Goal: Check status: Check status

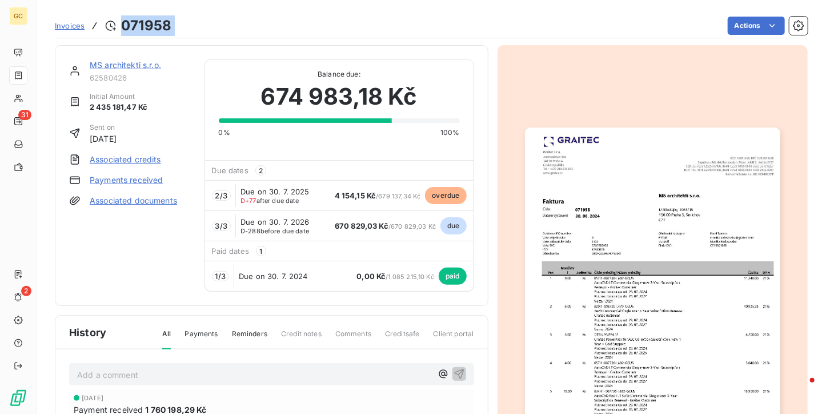
scroll to position [58, 0]
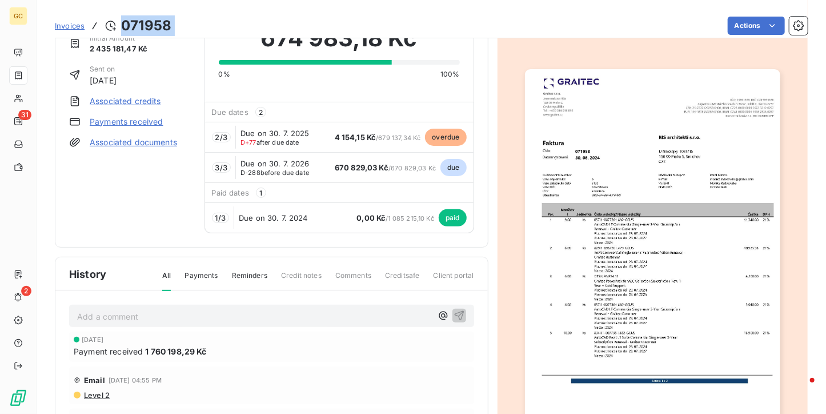
click at [67, 26] on span "Invoices" at bounding box center [70, 25] width 30 height 9
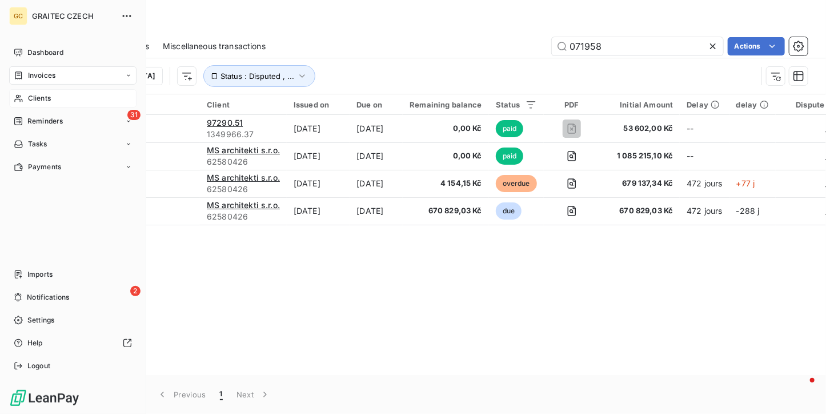
click at [25, 94] on div "Clients" at bounding box center [72, 98] width 127 height 18
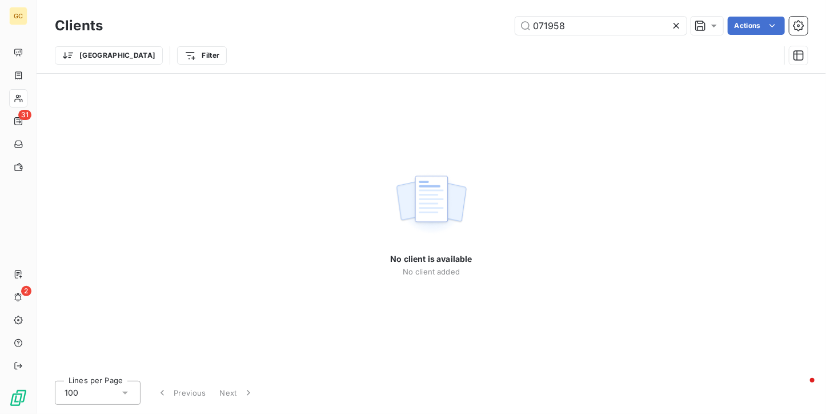
click at [671, 25] on icon at bounding box center [676, 25] width 11 height 11
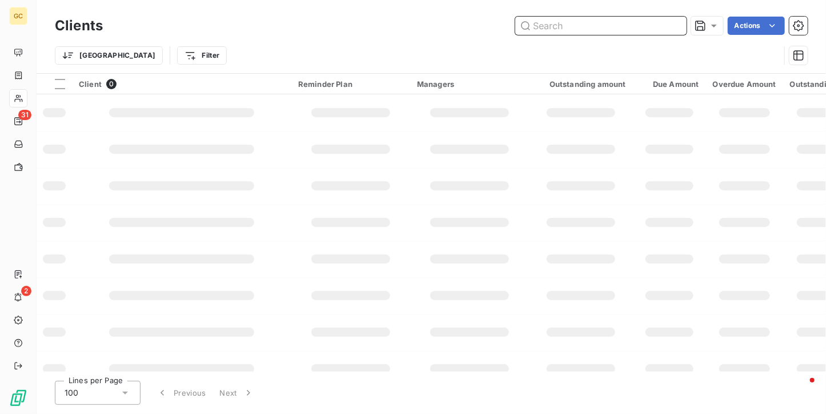
click at [565, 25] on input "text" at bounding box center [600, 26] width 171 height 18
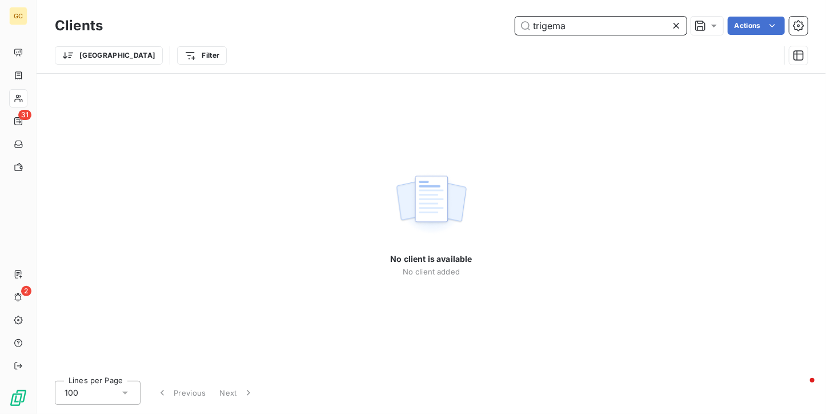
drag, startPoint x: 587, startPoint y: 27, endPoint x: 510, endPoint y: 28, distance: 77.7
click at [510, 28] on div "trigema Actions" at bounding box center [462, 26] width 691 height 18
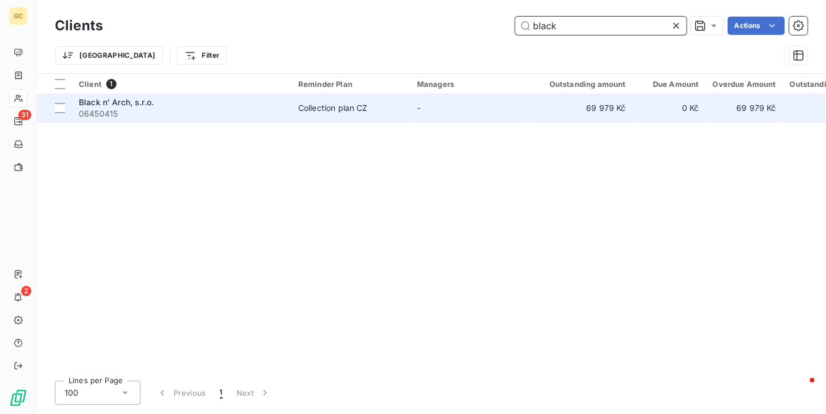
type input "black"
click at [266, 119] on td "Black n' Arch, s.r.o. 06450415" at bounding box center [181, 107] width 219 height 27
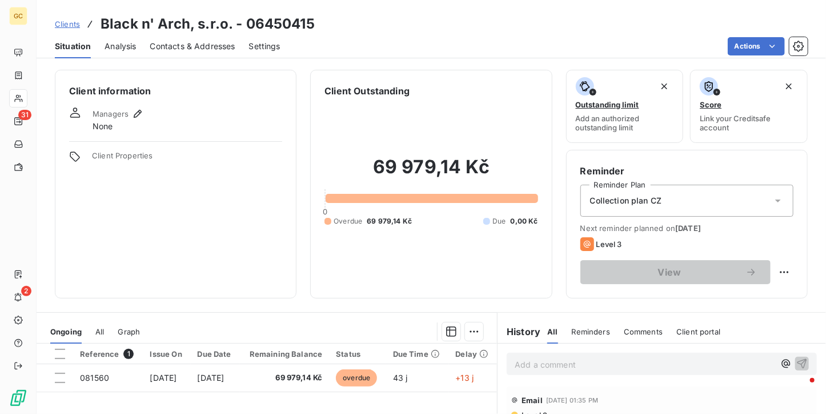
click at [207, 36] on div "Contacts & Addresses" at bounding box center [192, 46] width 85 height 24
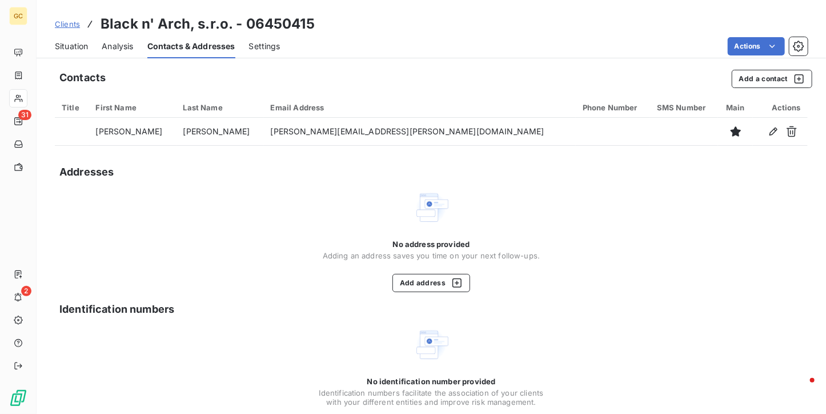
click at [62, 55] on div "Situation" at bounding box center [71, 46] width 33 height 24
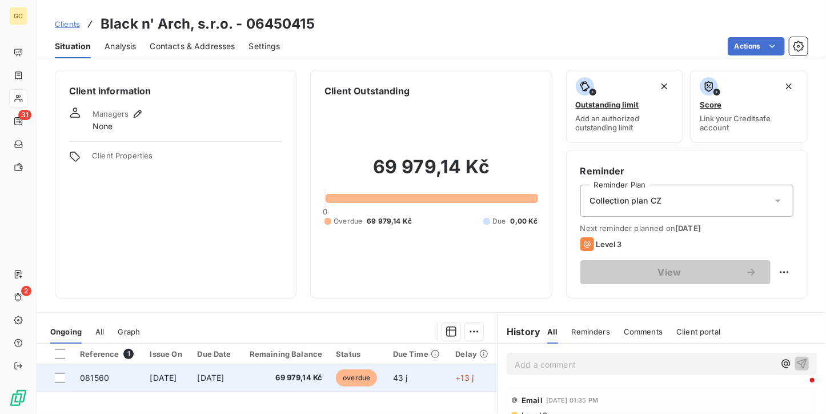
click at [263, 370] on td "69 979,14 Kč" at bounding box center [285, 377] width 90 height 27
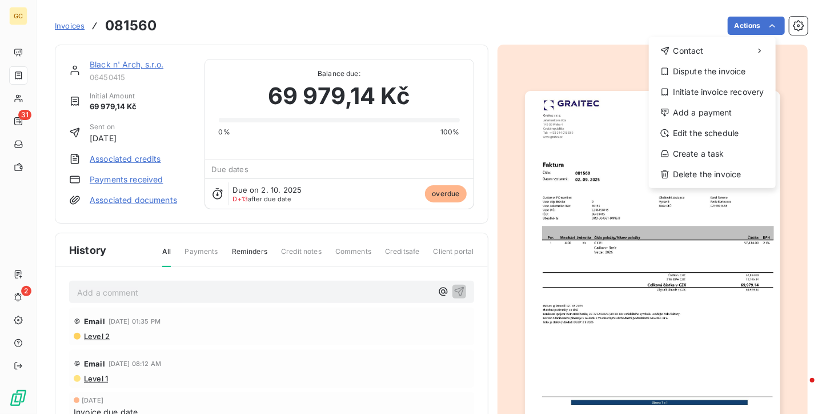
click at [611, 5] on html "GC 31 2 Invoices 081560 Actions Contact Dispute the invoice Initiate invoice re…" at bounding box center [413, 207] width 826 height 414
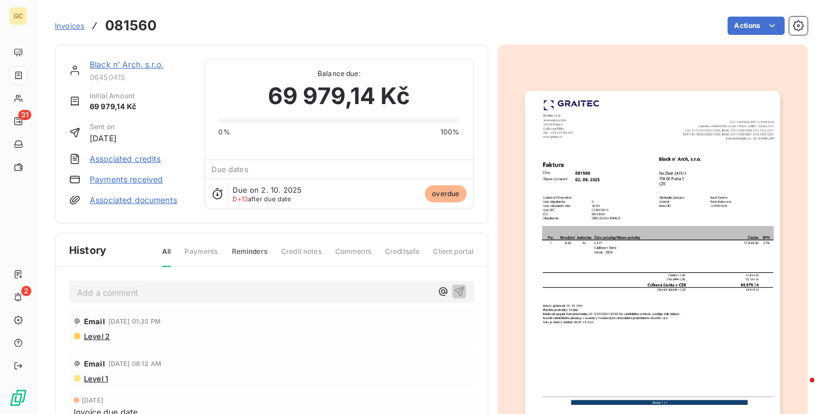
click at [70, 24] on span "Invoices" at bounding box center [70, 25] width 30 height 9
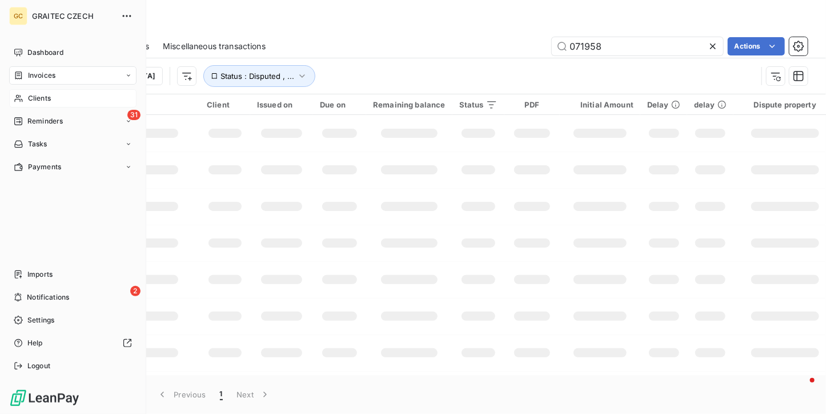
click at [39, 96] on span "Clients" at bounding box center [39, 98] width 23 height 10
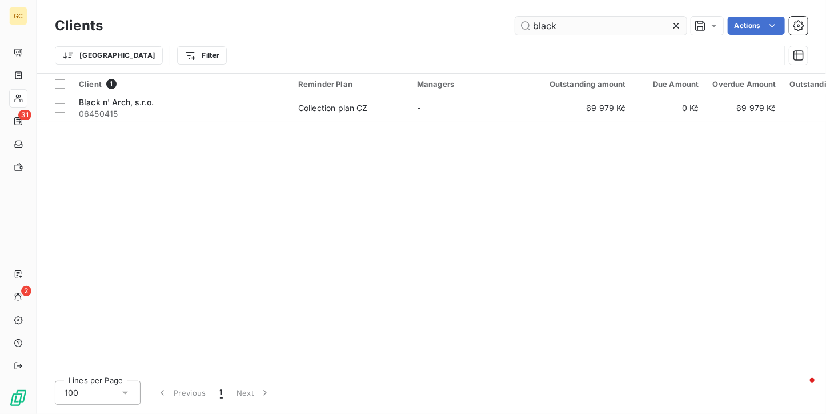
drag, startPoint x: 577, startPoint y: 33, endPoint x: 530, endPoint y: 24, distance: 48.2
click at [530, 24] on input "black" at bounding box center [600, 26] width 171 height 18
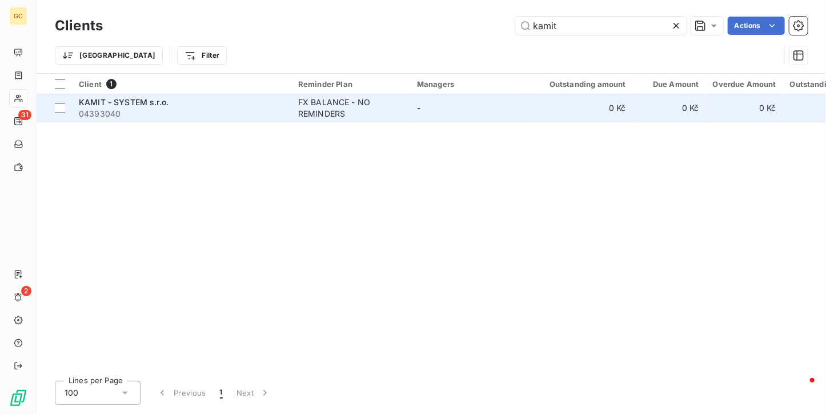
type input "kamit"
click at [427, 114] on td "-" at bounding box center [469, 107] width 119 height 27
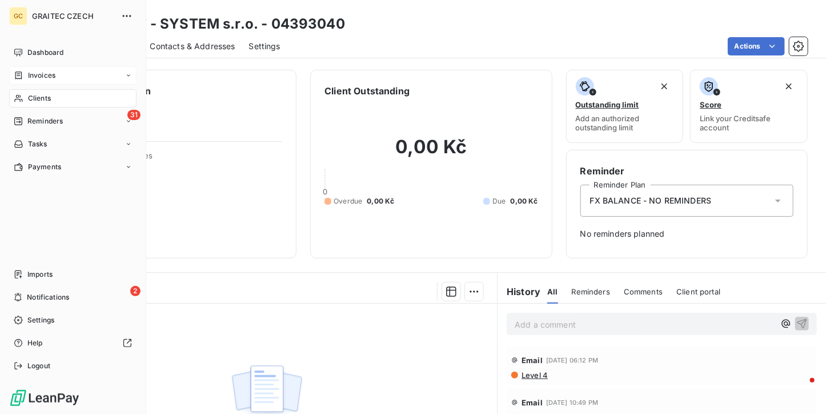
click at [38, 77] on span "Invoices" at bounding box center [41, 75] width 27 height 10
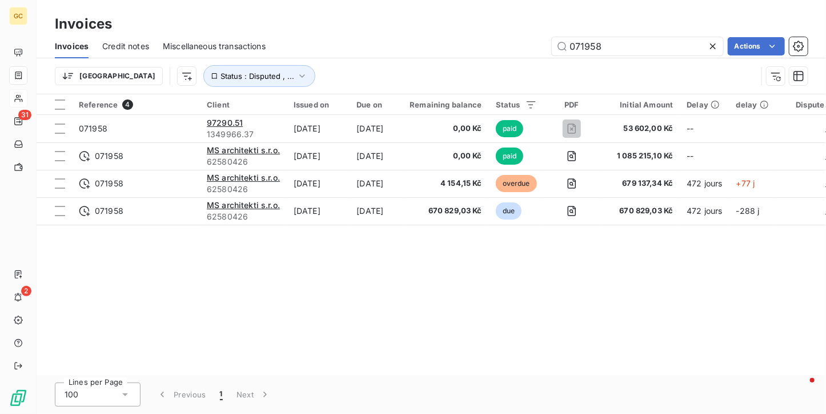
drag, startPoint x: 620, startPoint y: 44, endPoint x: 541, endPoint y: 44, distance: 79.4
click at [541, 44] on div "071958 Actions" at bounding box center [543, 46] width 528 height 18
type input "081572"
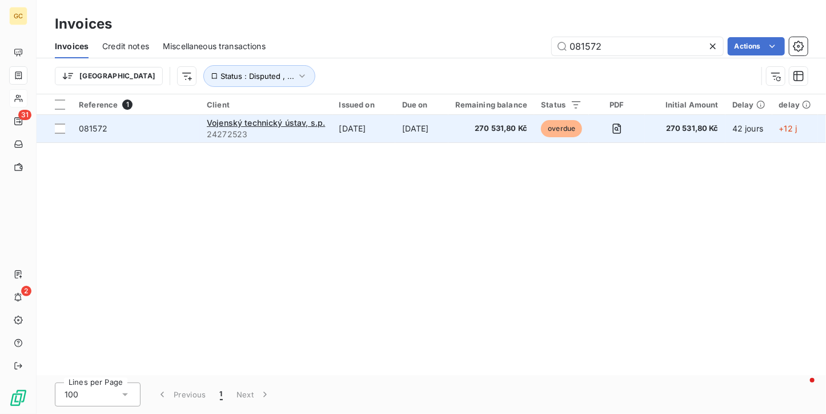
click at [512, 136] on td "270 531,80 Kč" at bounding box center [491, 128] width 86 height 27
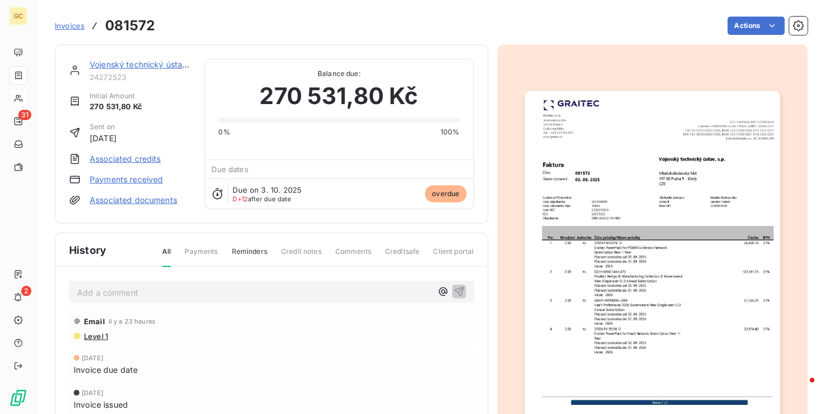
click at [708, 175] on img "button" at bounding box center [652, 271] width 255 height 361
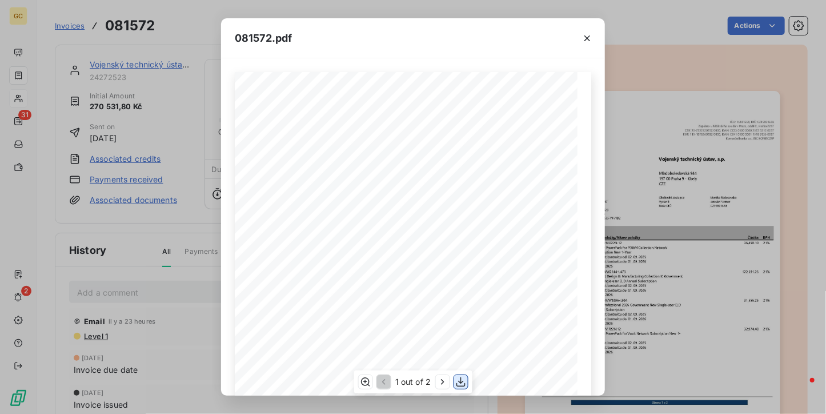
click at [459, 381] on icon "button" at bounding box center [460, 381] width 11 height 11
